Goal: Communication & Community: Answer question/provide support

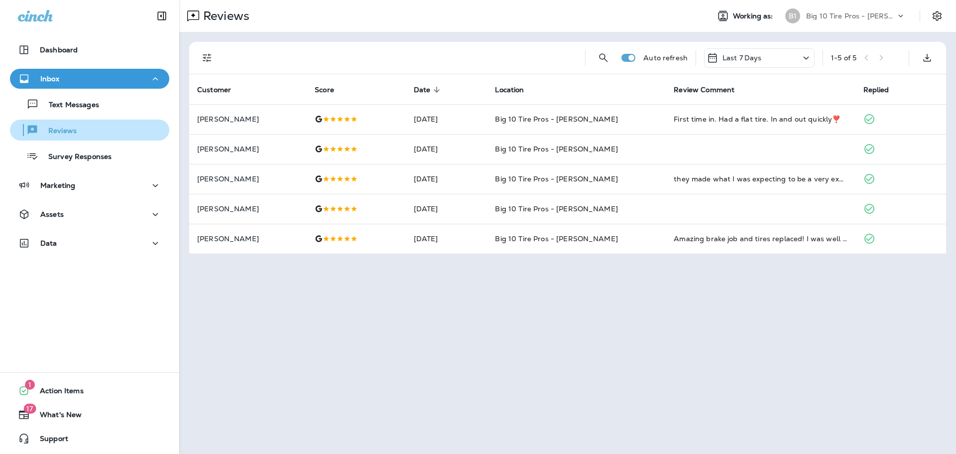
click at [84, 132] on div "Reviews" at bounding box center [89, 129] width 151 height 15
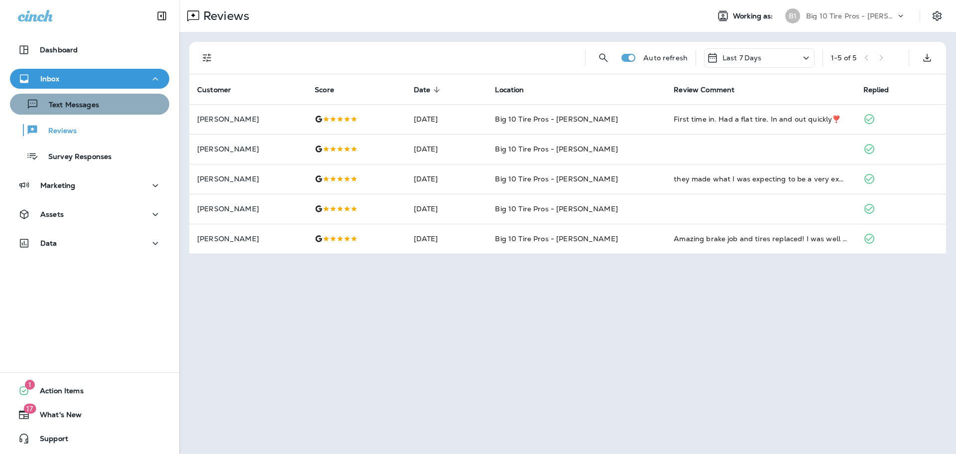
click at [89, 103] on p "Text Messages" at bounding box center [69, 105] width 60 height 9
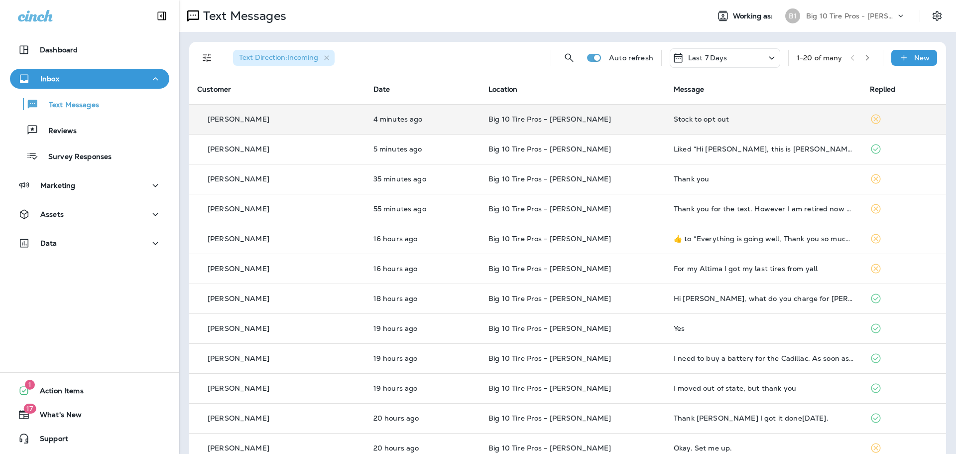
click at [689, 121] on div "Stock to opt out" at bounding box center [764, 119] width 180 height 8
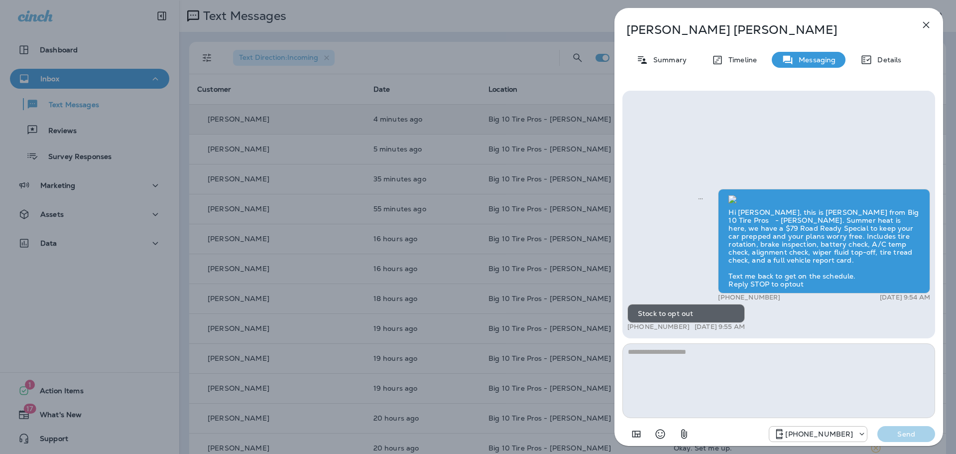
click at [922, 21] on icon "button" at bounding box center [926, 25] width 12 height 12
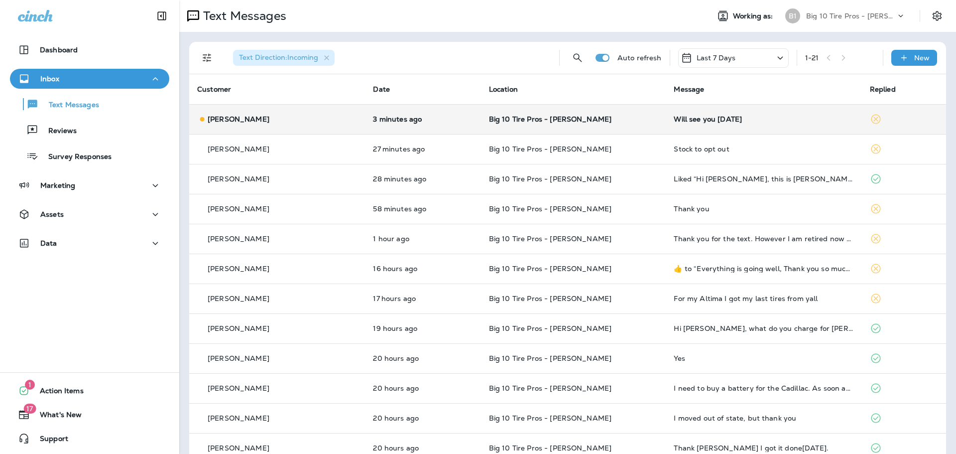
click at [700, 120] on div "Will see you [DATE]" at bounding box center [764, 119] width 180 height 8
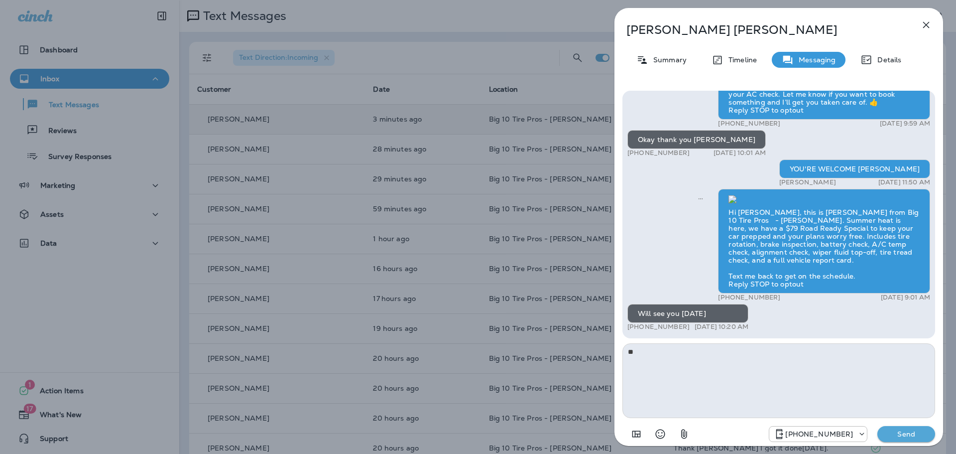
type textarea "**"
click at [896, 433] on p "Send" at bounding box center [906, 433] width 42 height 9
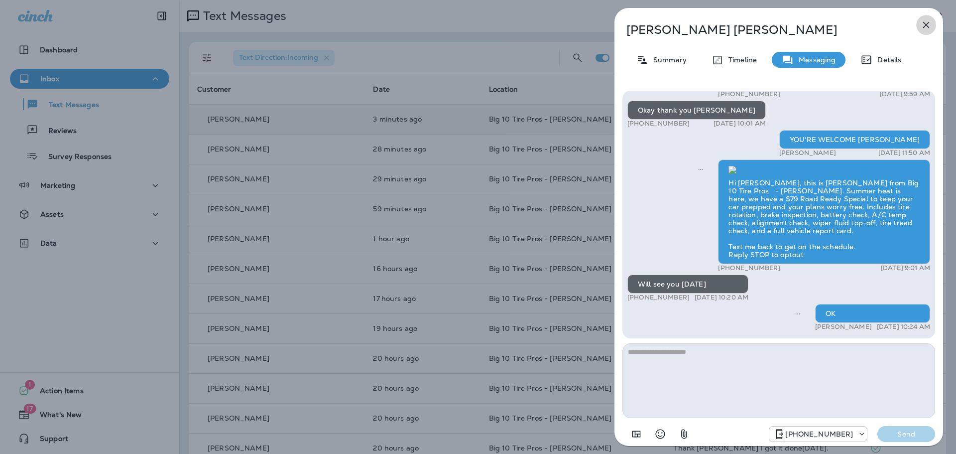
click at [921, 22] on icon "button" at bounding box center [926, 25] width 12 height 12
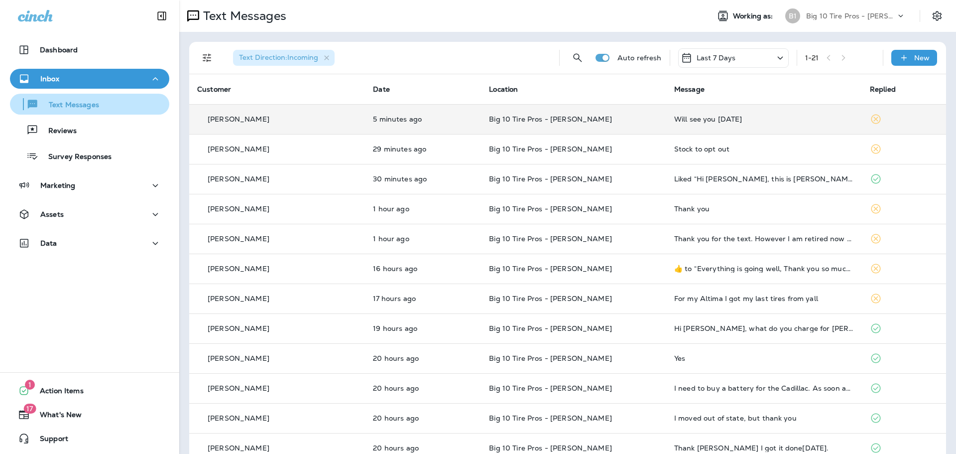
click at [94, 107] on p "Text Messages" at bounding box center [69, 105] width 60 height 9
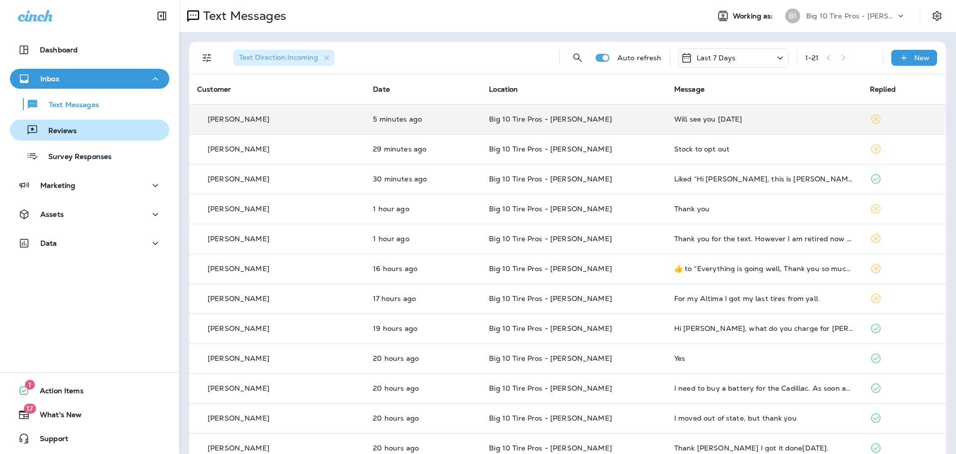
click at [71, 128] on p "Reviews" at bounding box center [57, 130] width 38 height 9
